Goal: Task Accomplishment & Management: Manage account settings

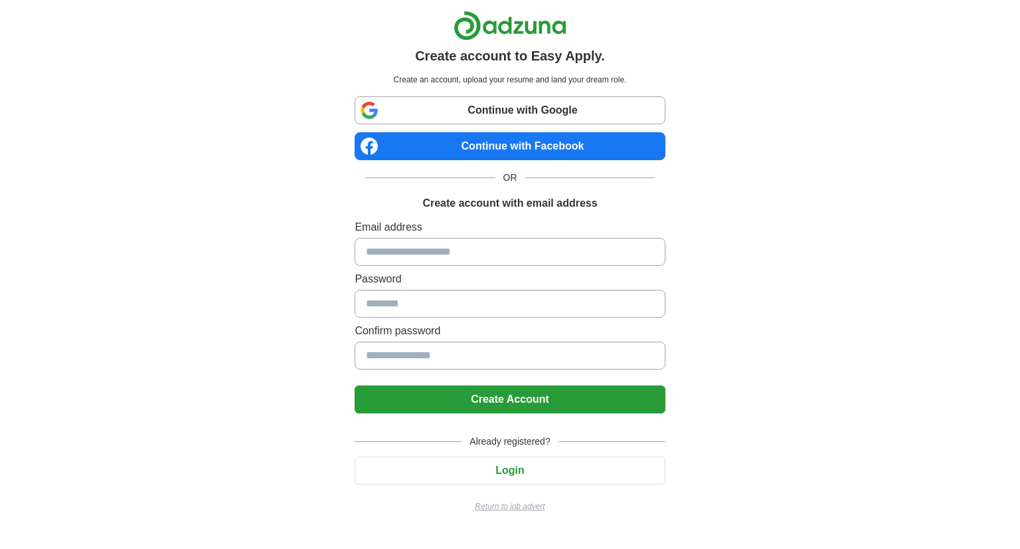
click at [406, 239] on input at bounding box center [510, 252] width 310 height 28
type input "**********"
click at [528, 104] on link "Continue with Google" at bounding box center [510, 110] width 310 height 28
